Goal: Check status: Check status

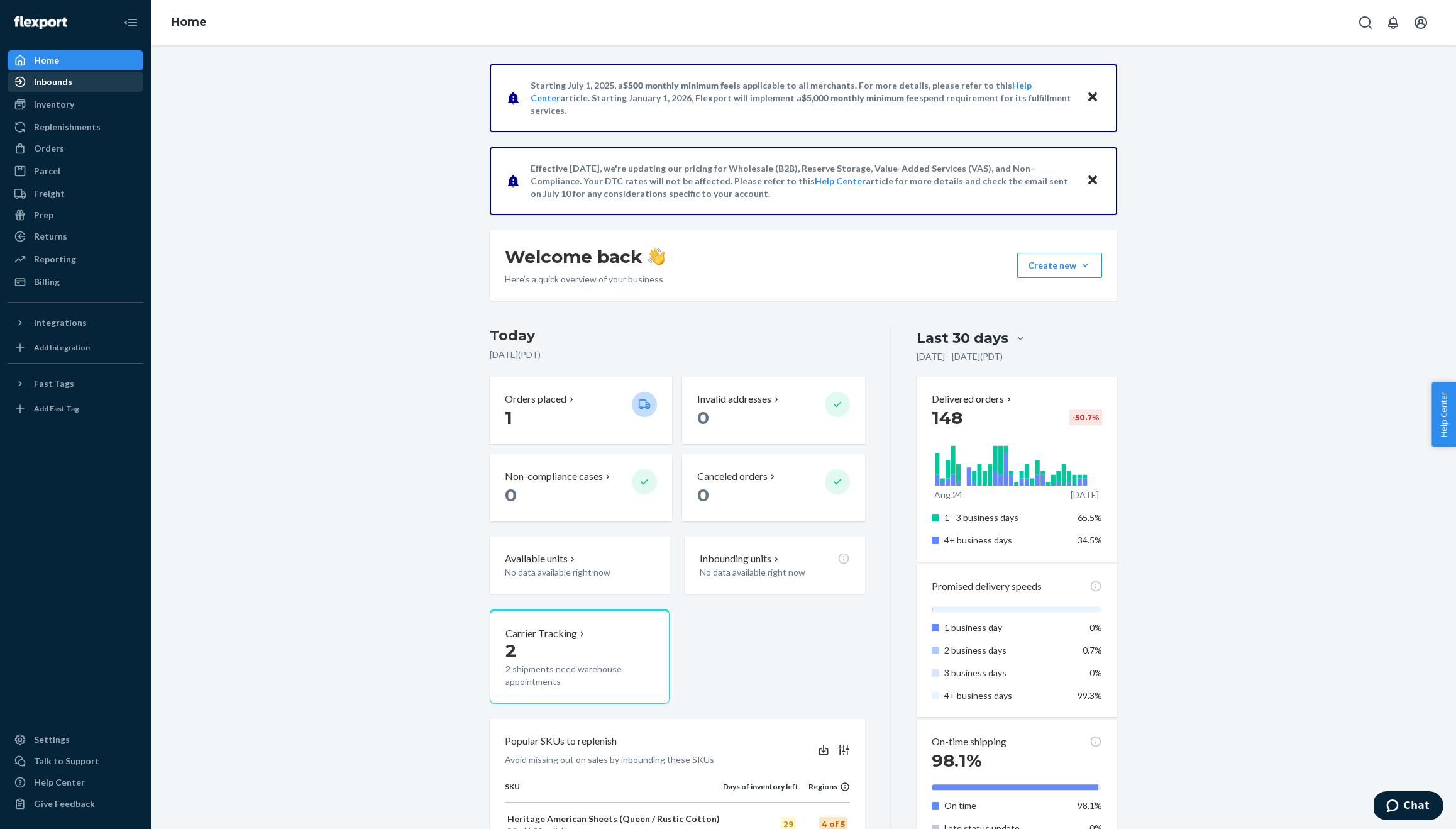
click at [54, 80] on div "Inbounds" at bounding box center [53, 82] width 38 height 12
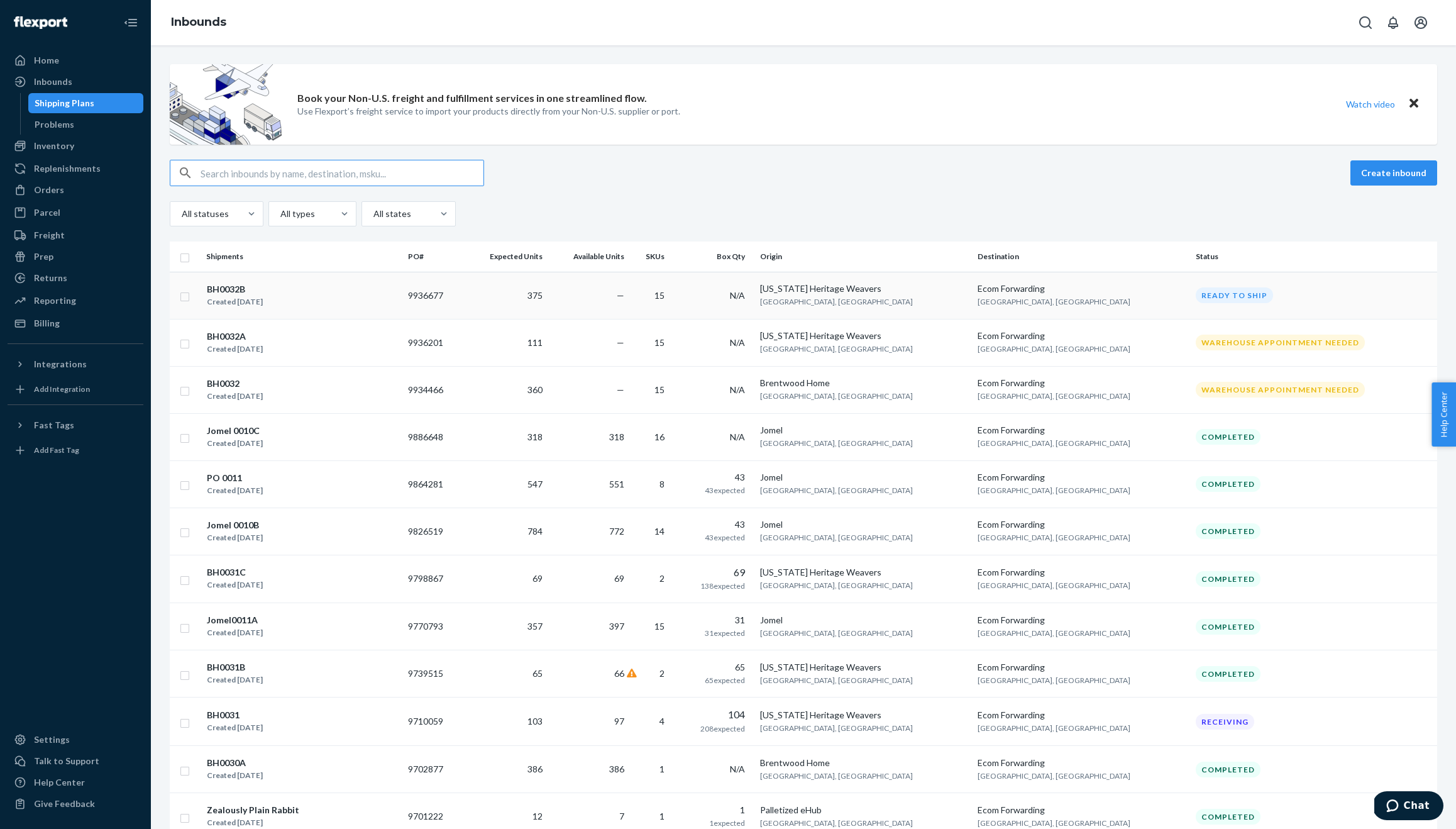
click at [207, 285] on div "BH0032B" at bounding box center [235, 289] width 56 height 12
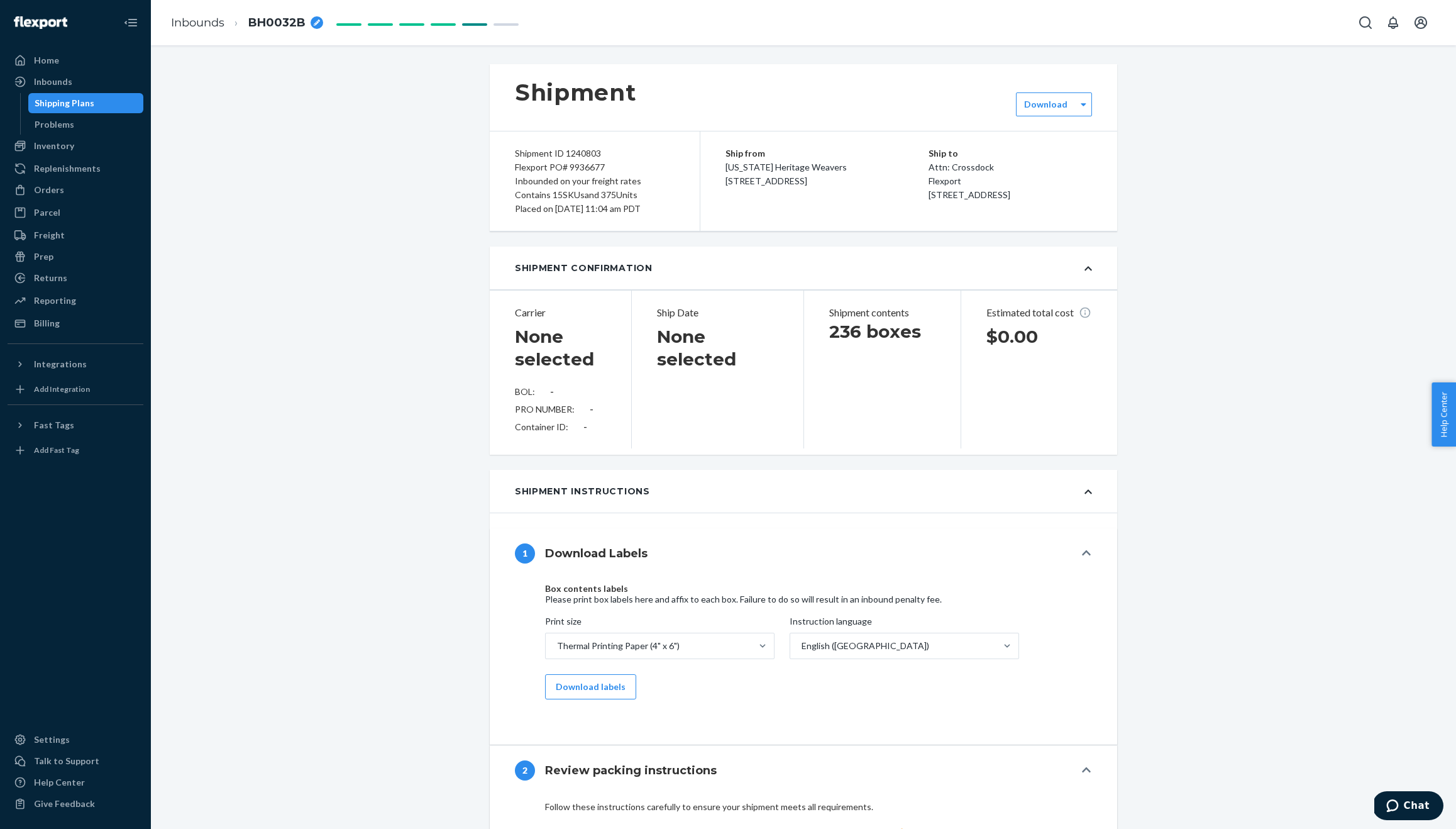
type input "PAF9633049"
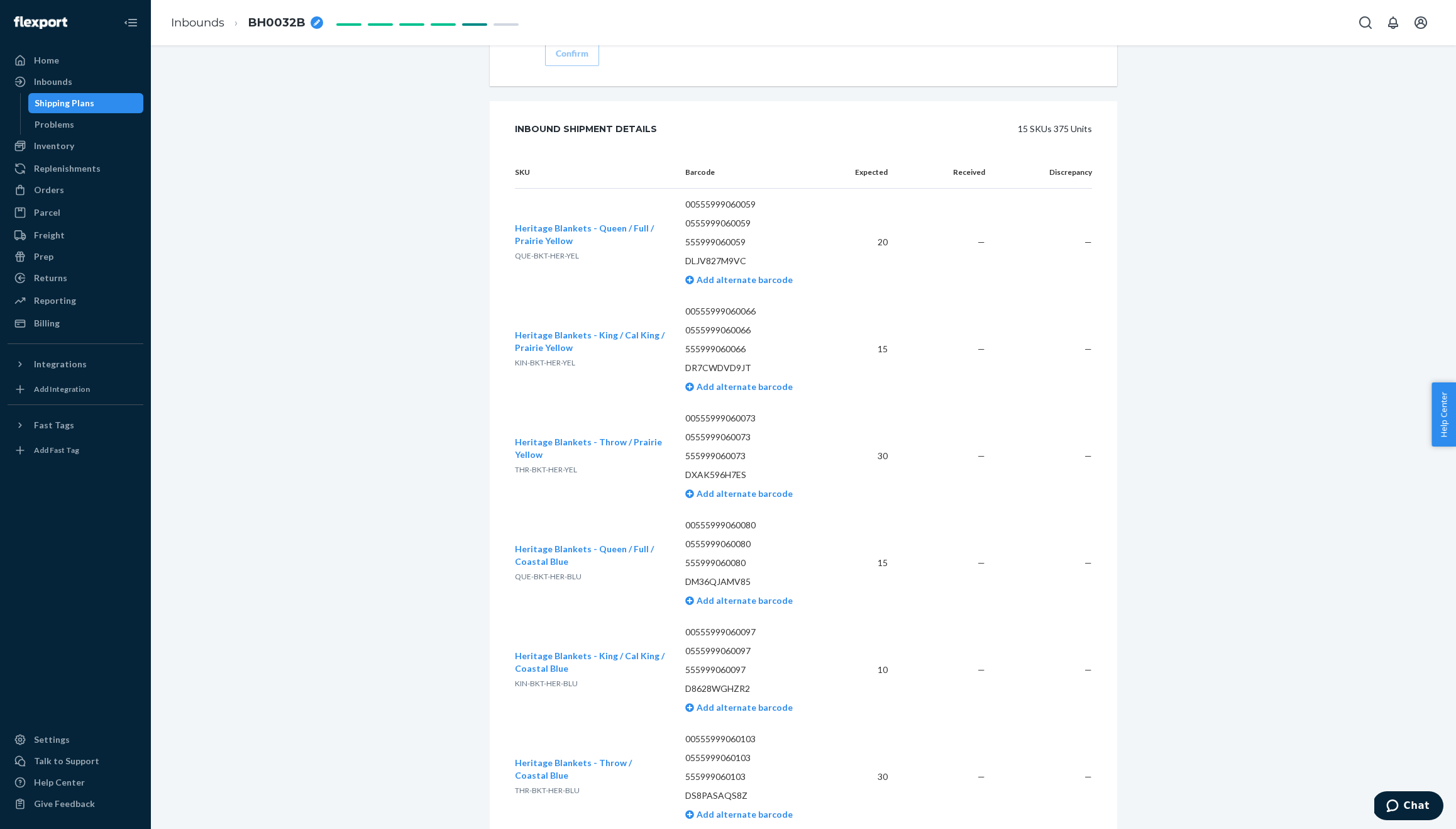
scroll to position [1878, 0]
